Goal: Use online tool/utility: Utilize a website feature to perform a specific function

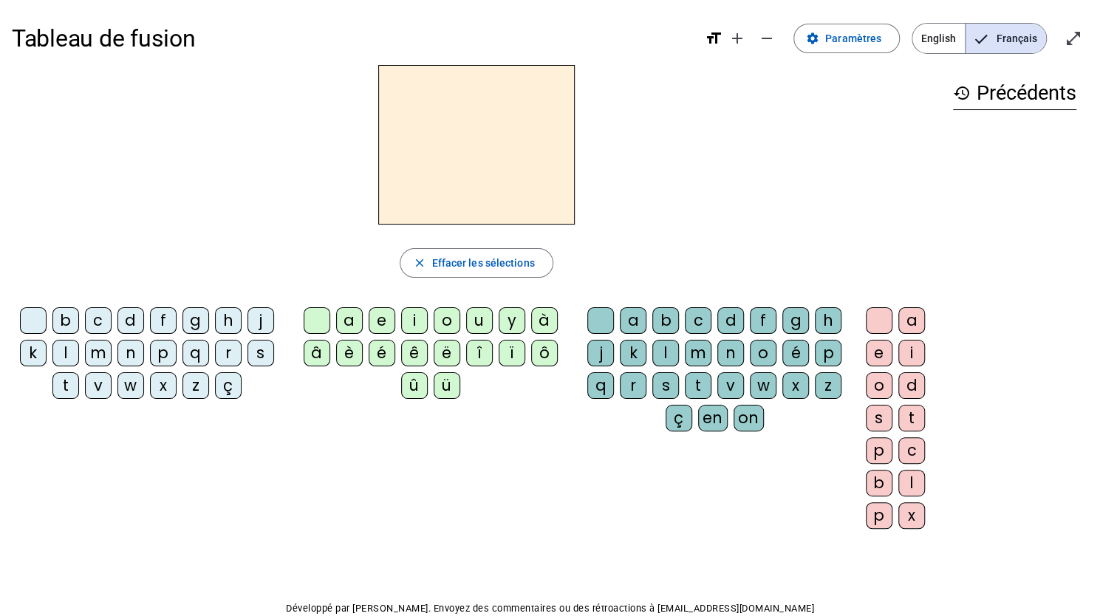
click at [344, 318] on div "a" at bounding box center [349, 320] width 27 height 27
click at [460, 257] on span "Effacer les sélections" at bounding box center [482, 263] width 103 height 18
click at [316, 346] on div "â" at bounding box center [317, 353] width 27 height 27
click at [723, 352] on div "n" at bounding box center [730, 353] width 27 height 27
click at [871, 349] on div "e" at bounding box center [879, 353] width 27 height 27
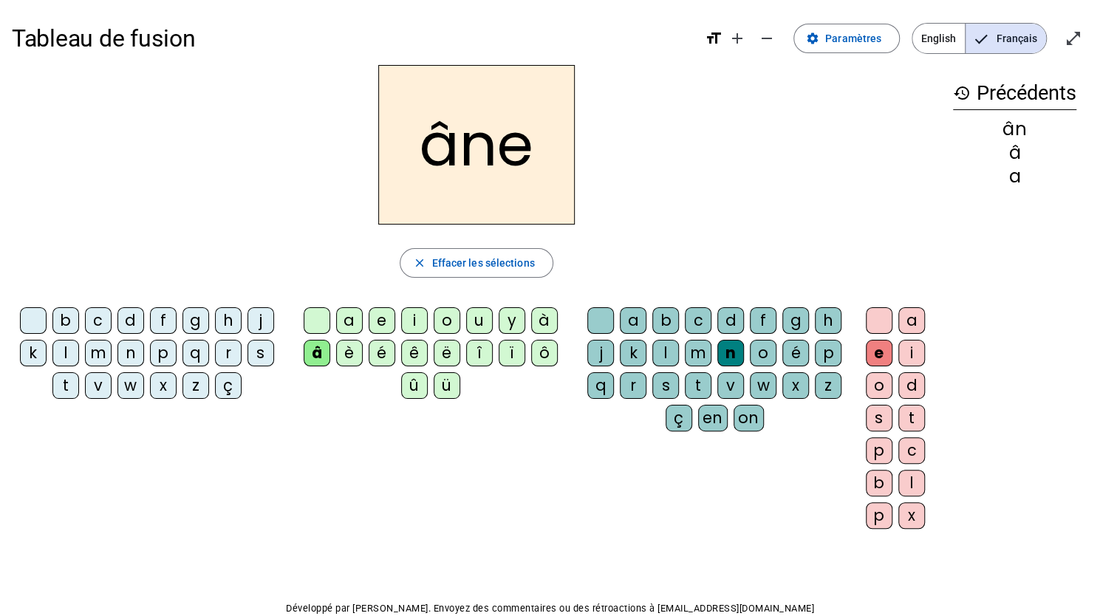
click at [697, 351] on div "m" at bounding box center [698, 353] width 27 height 27
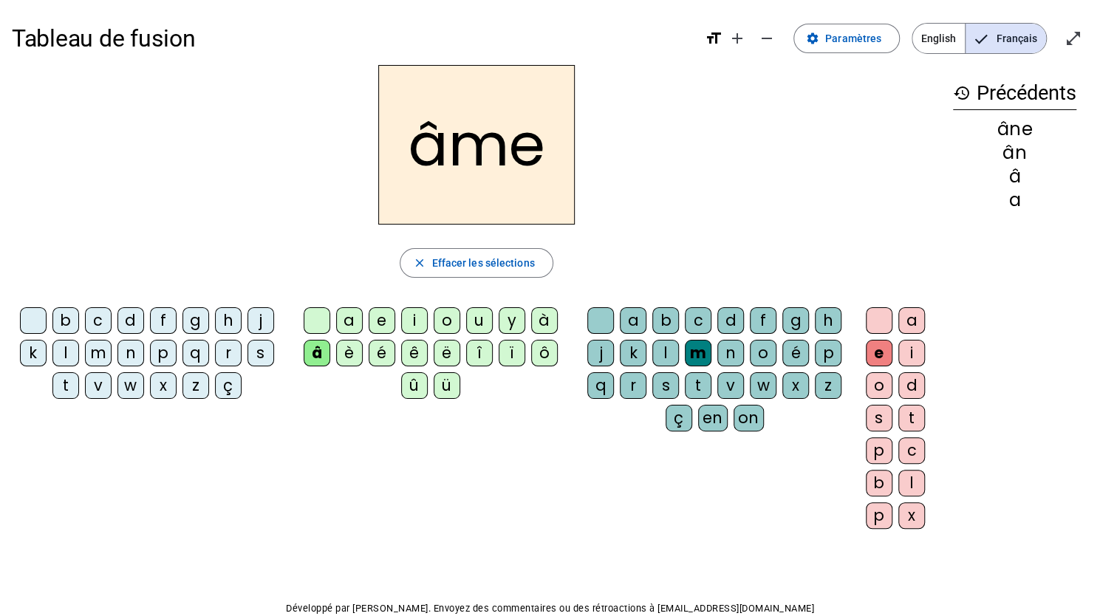
click at [791, 321] on div "g" at bounding box center [795, 320] width 27 height 27
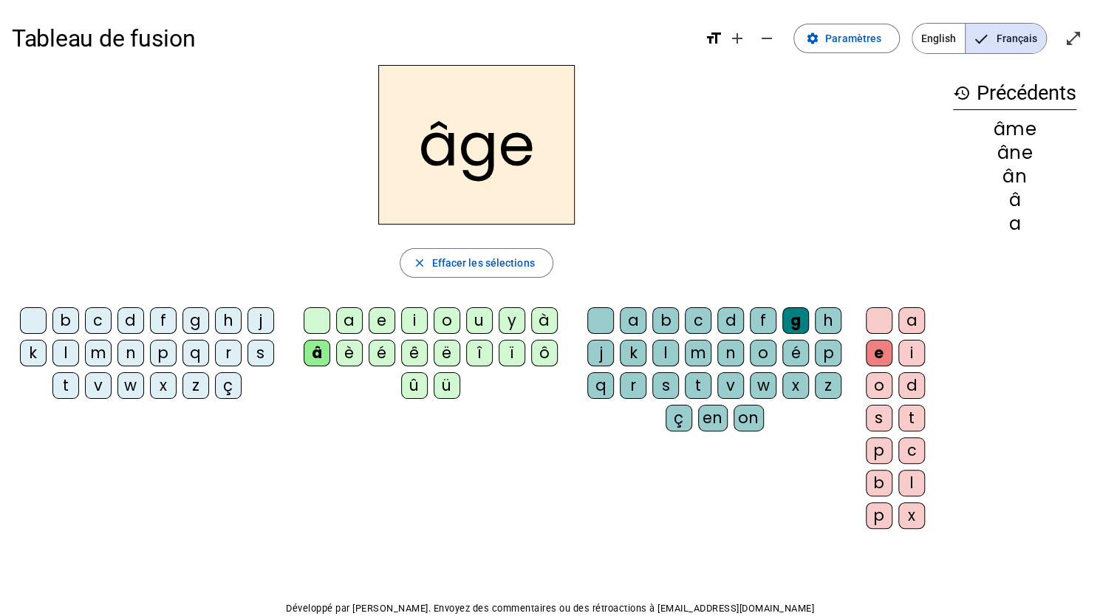
click at [161, 346] on div "p" at bounding box center [163, 353] width 27 height 27
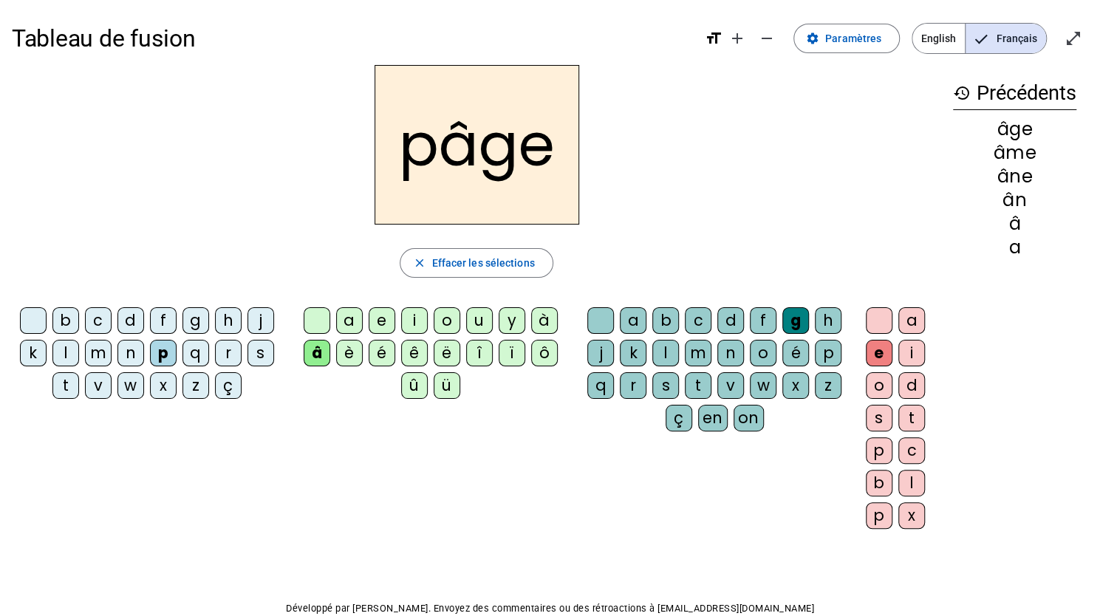
click at [344, 321] on div "a" at bounding box center [349, 320] width 27 height 27
click at [259, 346] on div "s" at bounding box center [261, 353] width 27 height 27
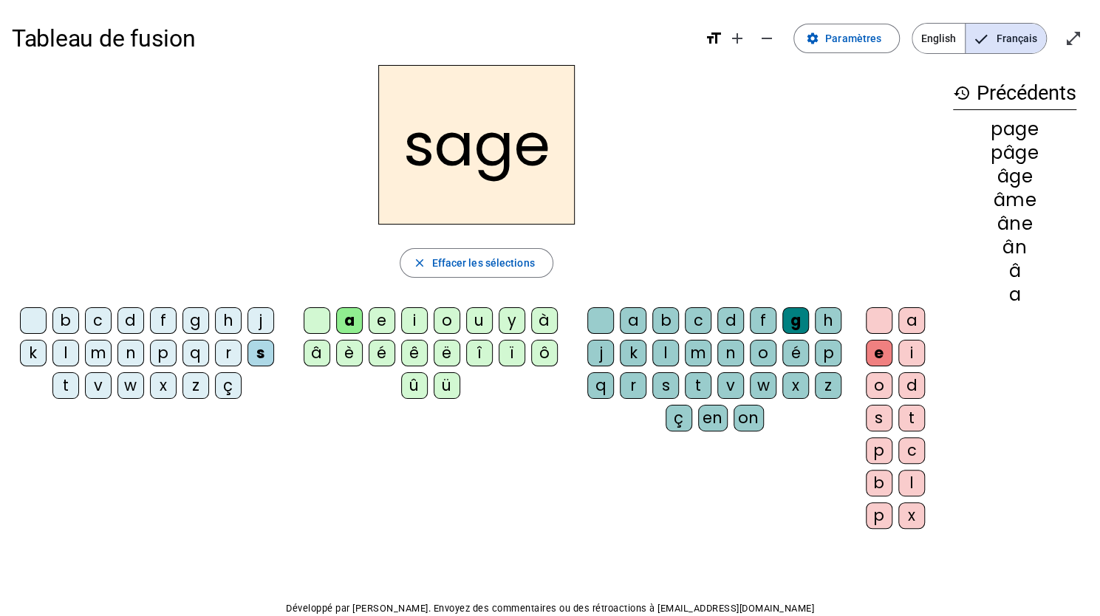
click at [126, 349] on div "n" at bounding box center [130, 353] width 27 height 27
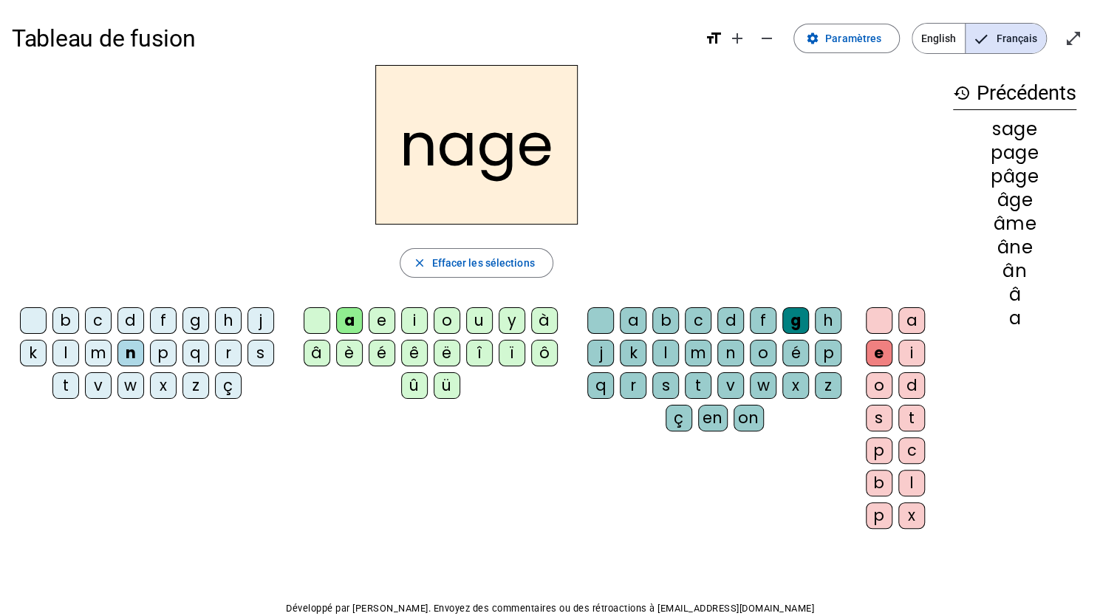
click at [95, 344] on div "m" at bounding box center [98, 353] width 27 height 27
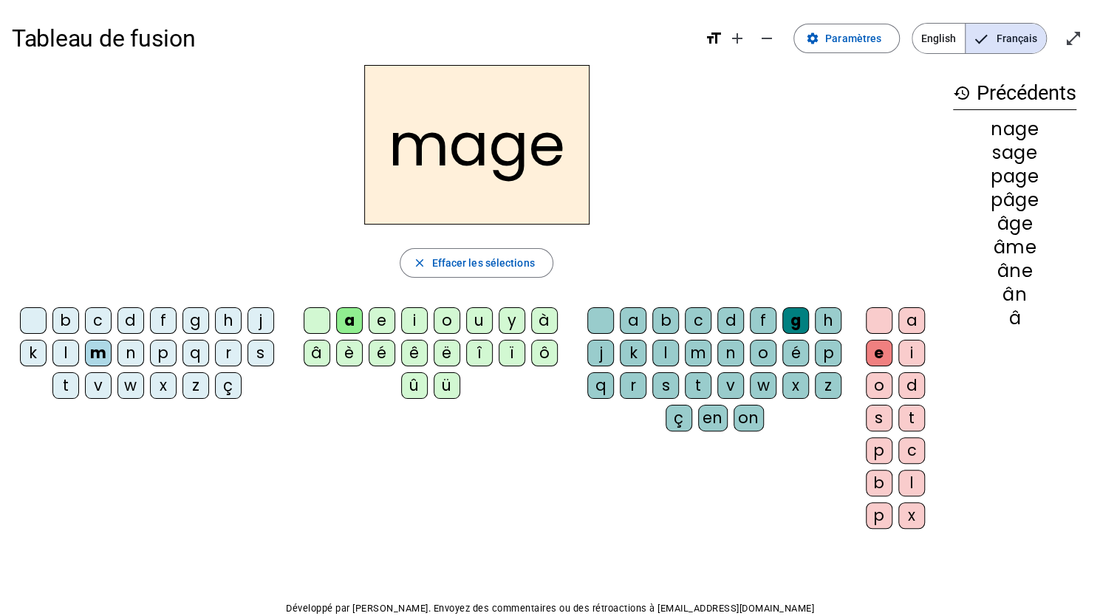
click at [414, 389] on div "û" at bounding box center [414, 385] width 27 height 27
click at [477, 318] on div "u" at bounding box center [479, 320] width 27 height 27
click at [63, 349] on div "l" at bounding box center [65, 353] width 27 height 27
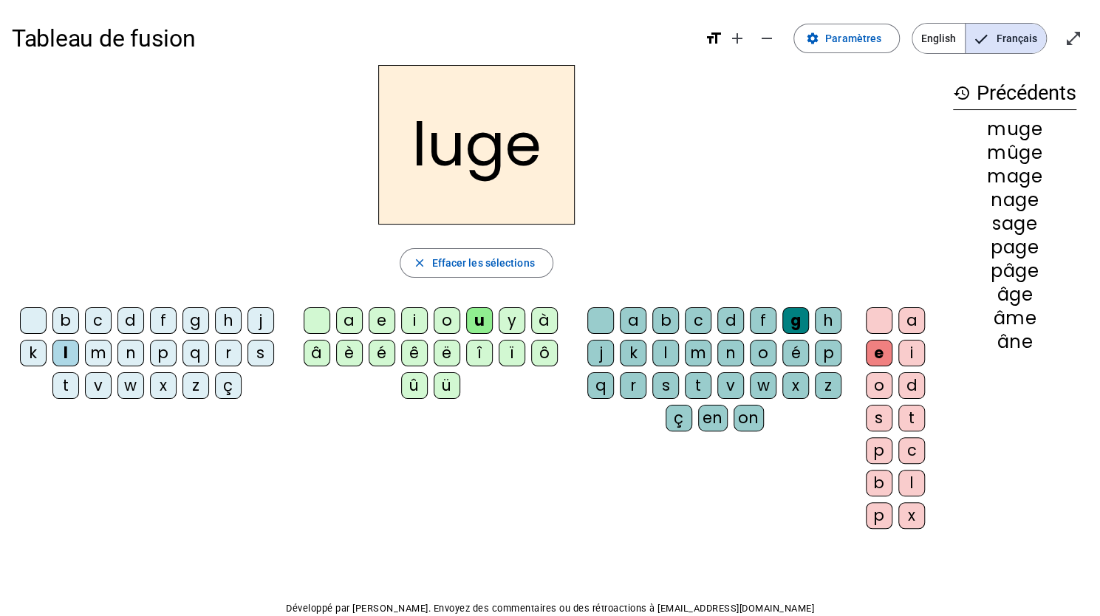
click at [446, 319] on div "o" at bounding box center [447, 320] width 27 height 27
